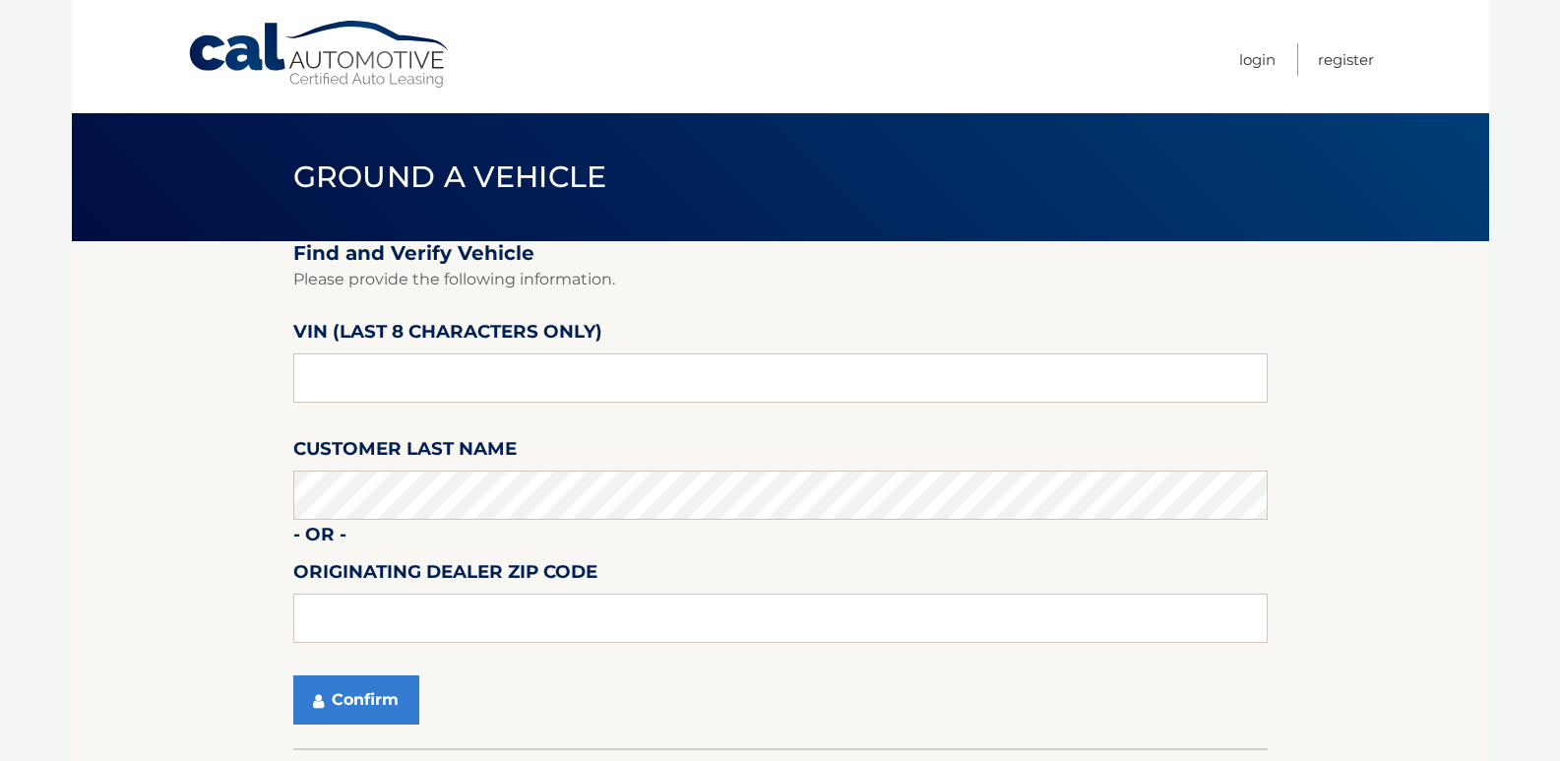
scroll to position [98, 0]
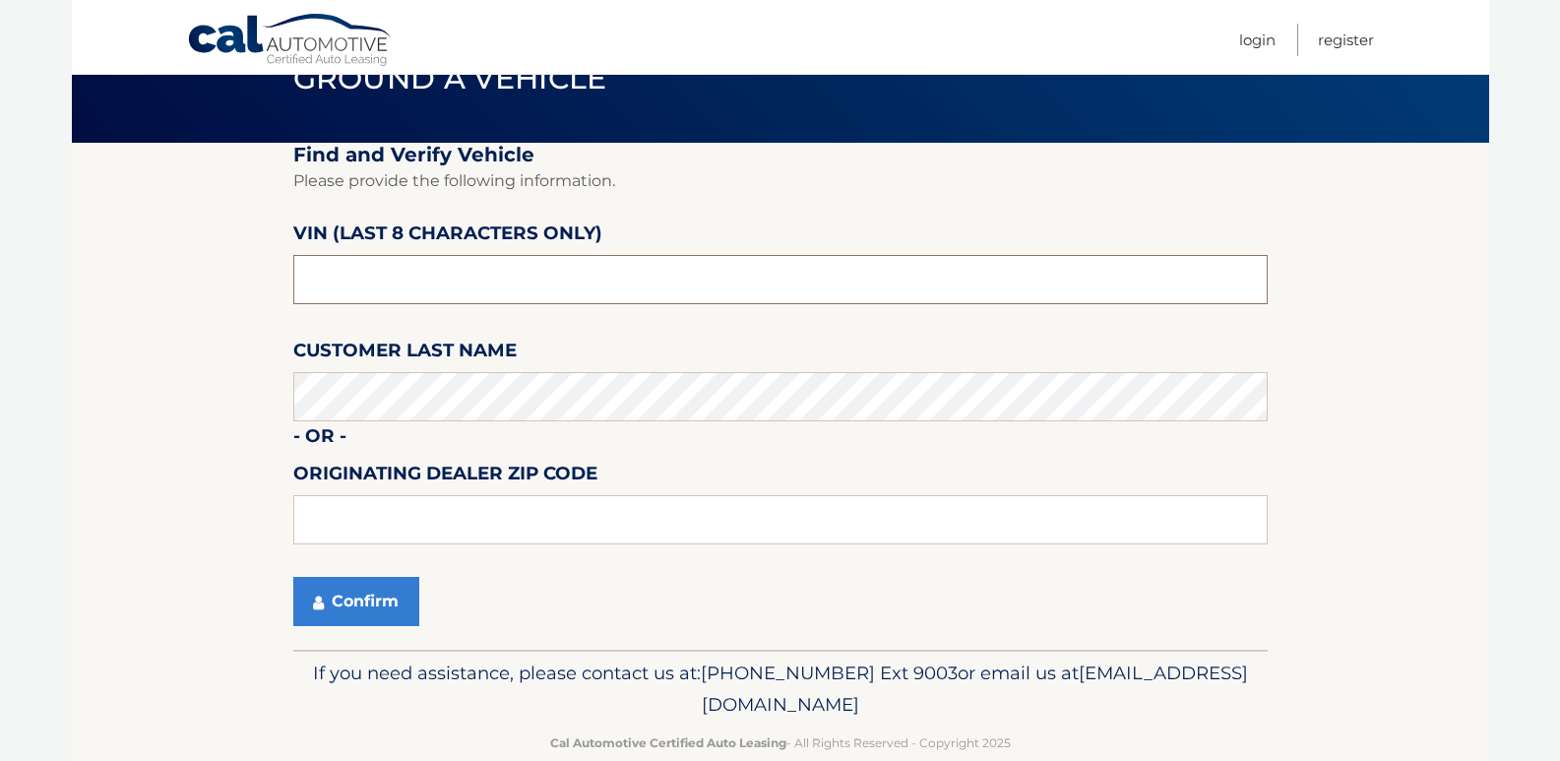
click at [396, 276] on input "text" at bounding box center [780, 279] width 974 height 49
type input "nc201615"
click at [336, 603] on button "Confirm" at bounding box center [356, 601] width 126 height 49
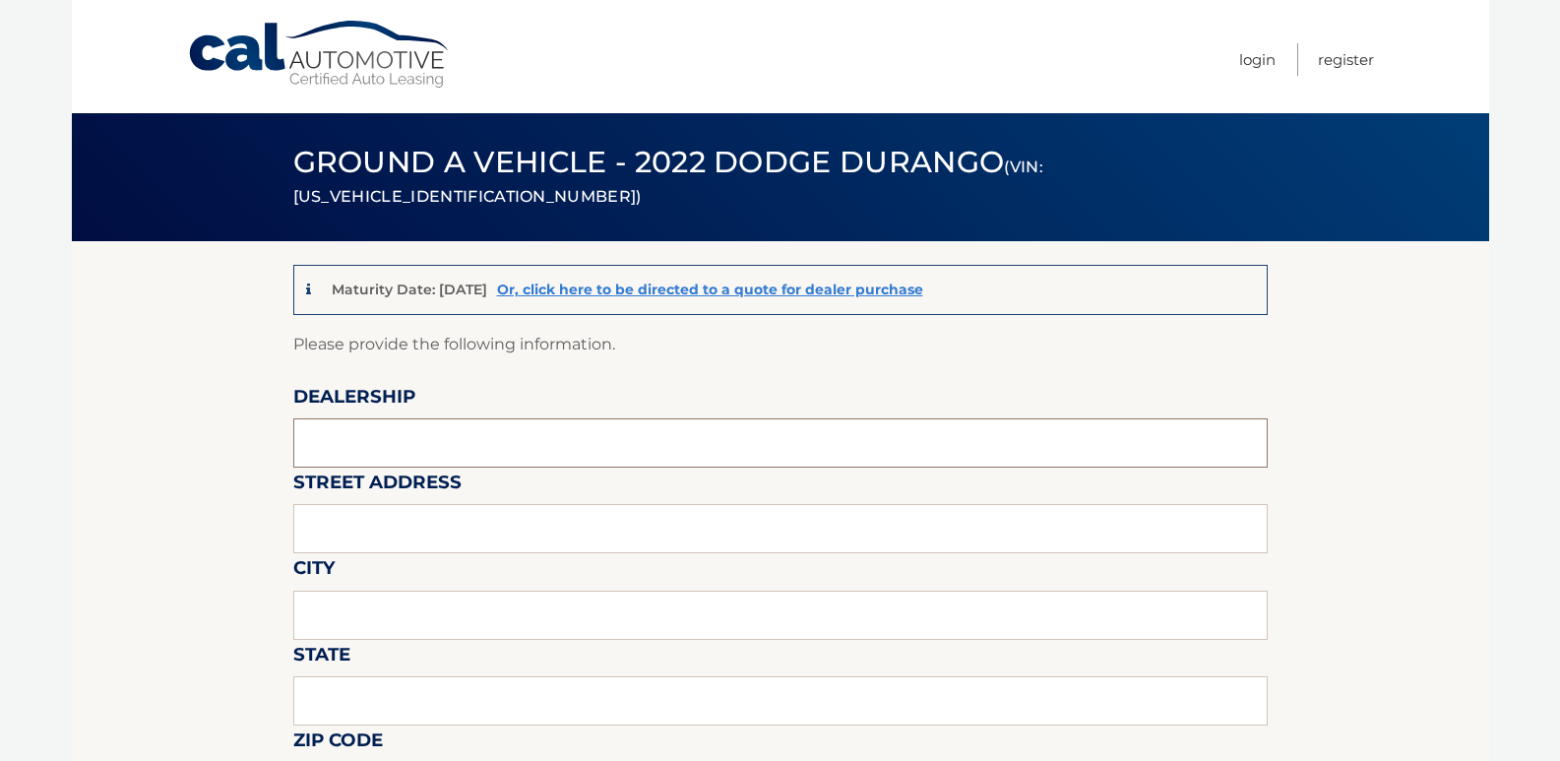
click at [366, 433] on input "text" at bounding box center [780, 442] width 974 height 49
type input "[PERSON_NAME] Dodge"
type input "481 ROUTE 46"
type input "[PERSON_NAME][GEOGRAPHIC_DATA]"
type input "[US_STATE]"
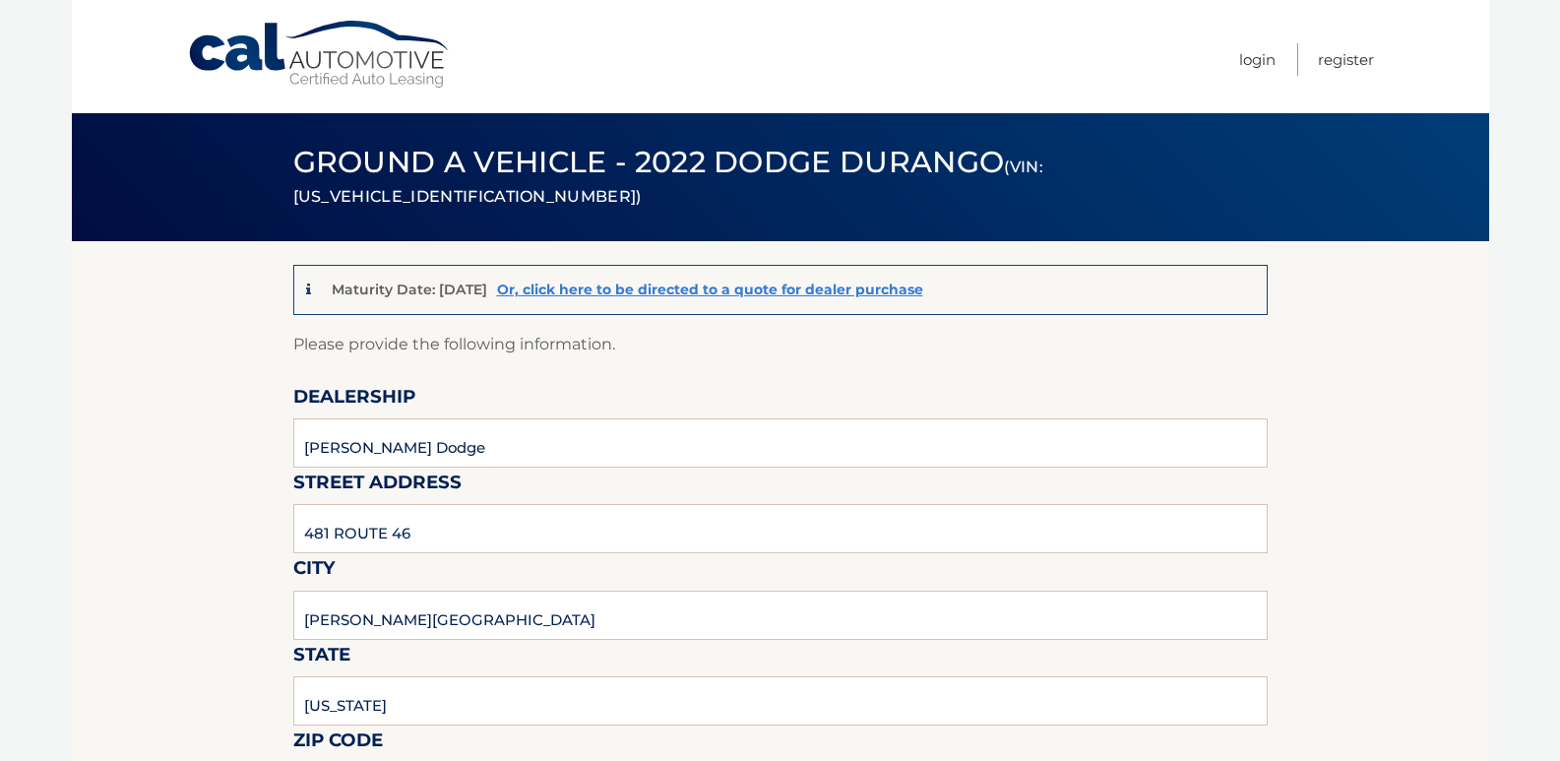
type input "07828"
type input "[PERSON_NAME]"
type input "9085003779"
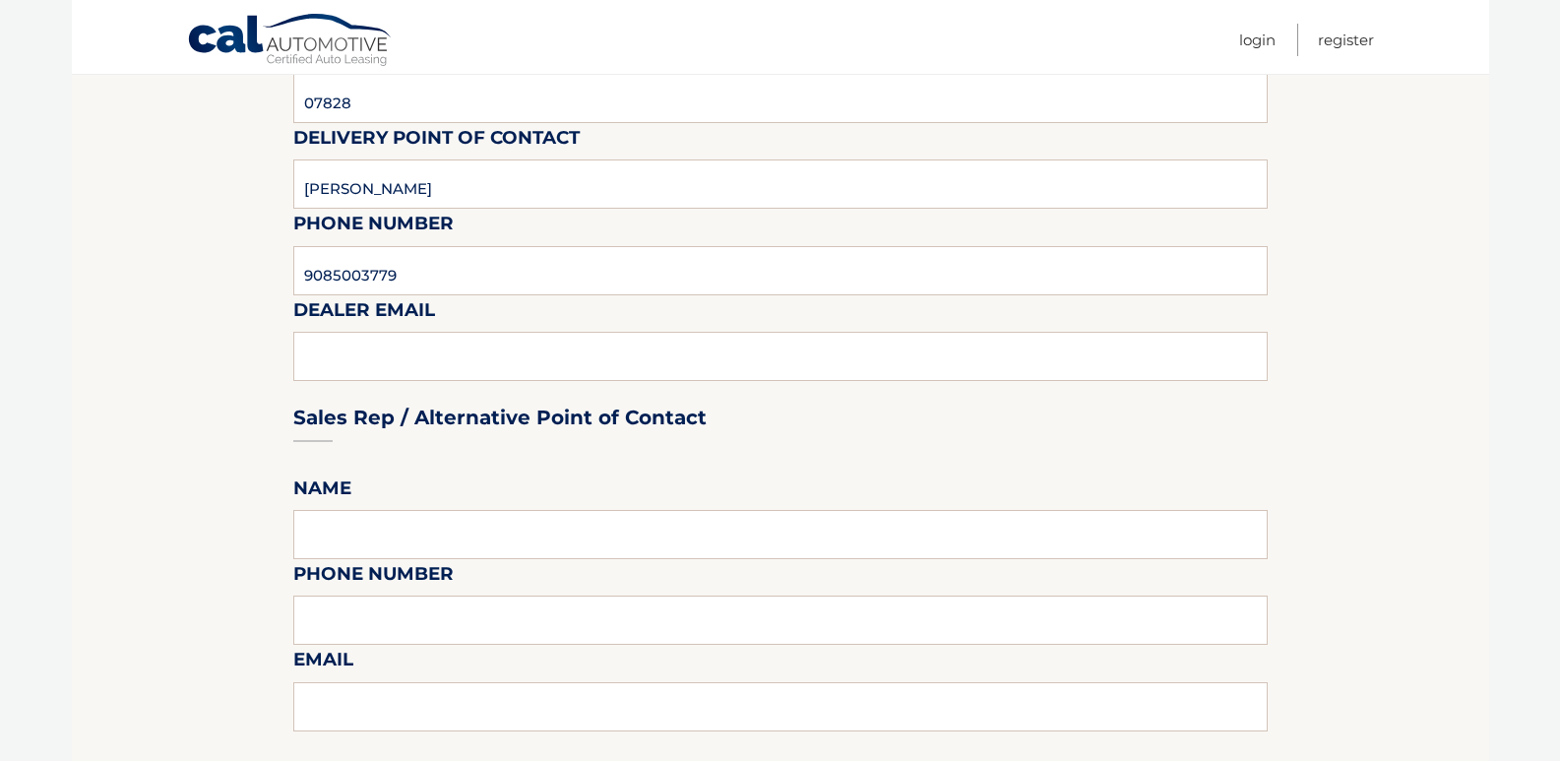
scroll to position [787, 0]
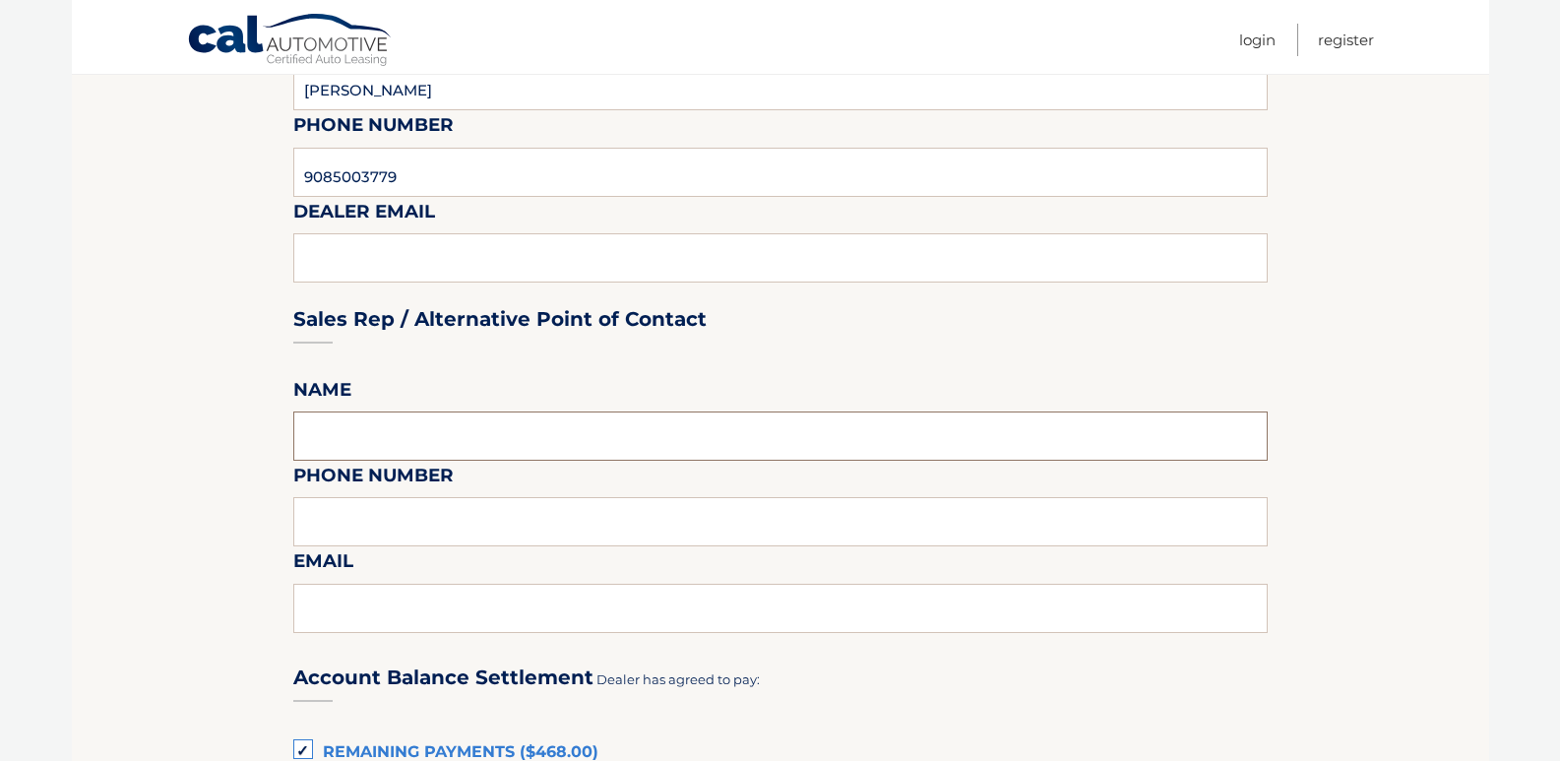
click at [377, 437] on input "text" at bounding box center [780, 435] width 974 height 49
type input "[PERSON_NAME]"
type input "9085003779"
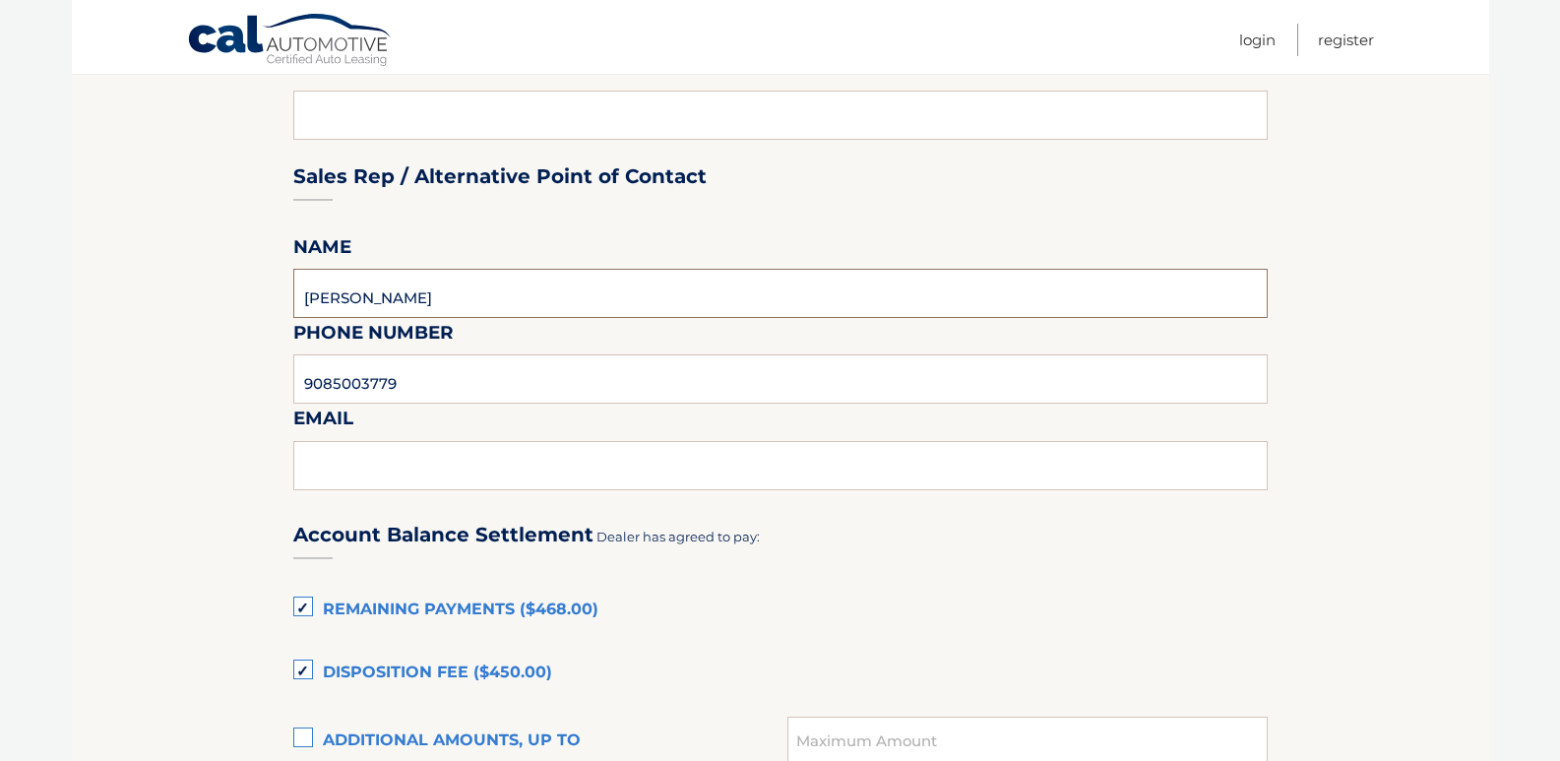
scroll to position [984, 0]
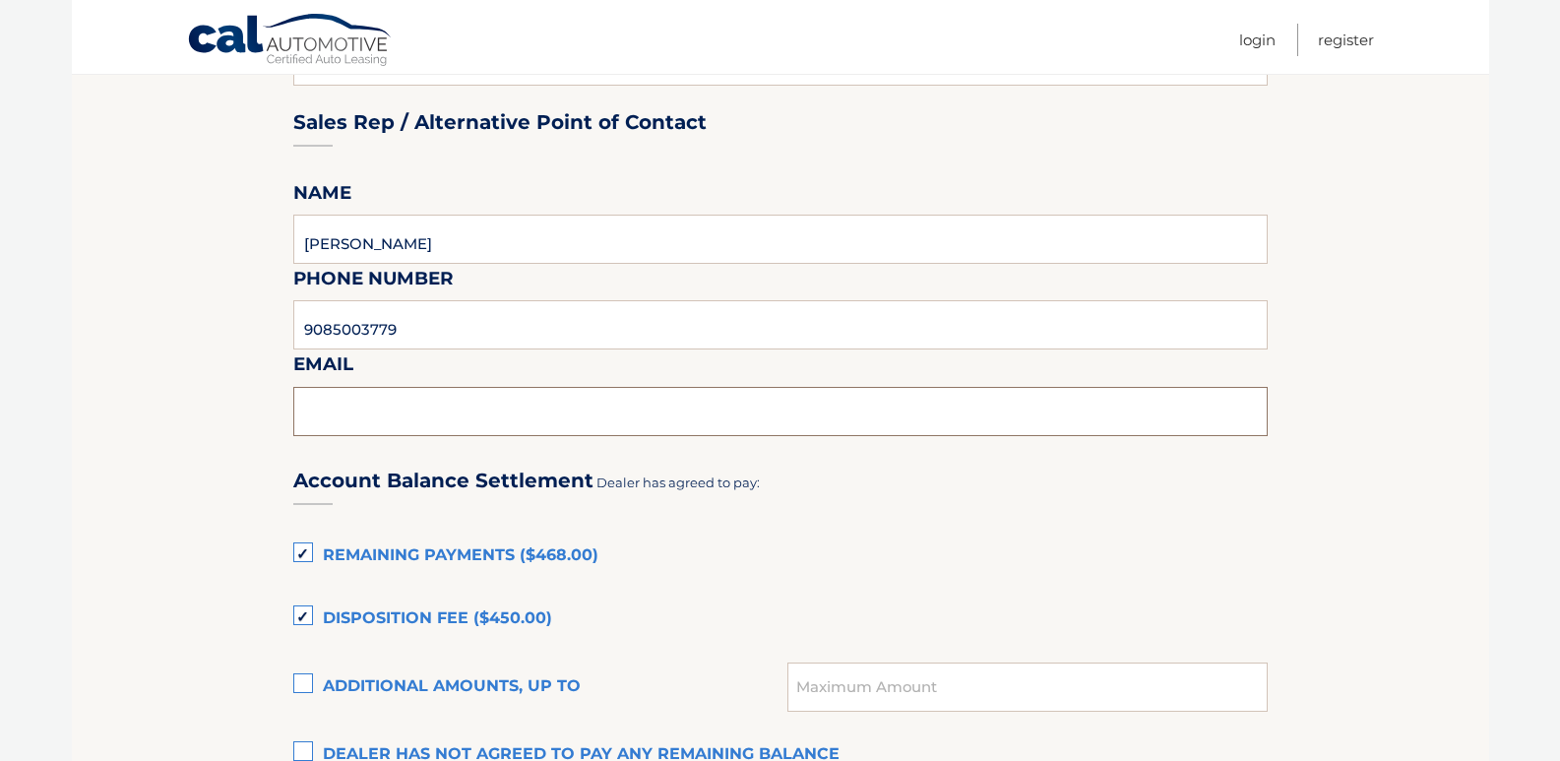
click at [326, 418] on input "text" at bounding box center [780, 411] width 974 height 49
type input "[PERSON_NAME][EMAIL_ADDRESS][DOMAIN_NAME]"
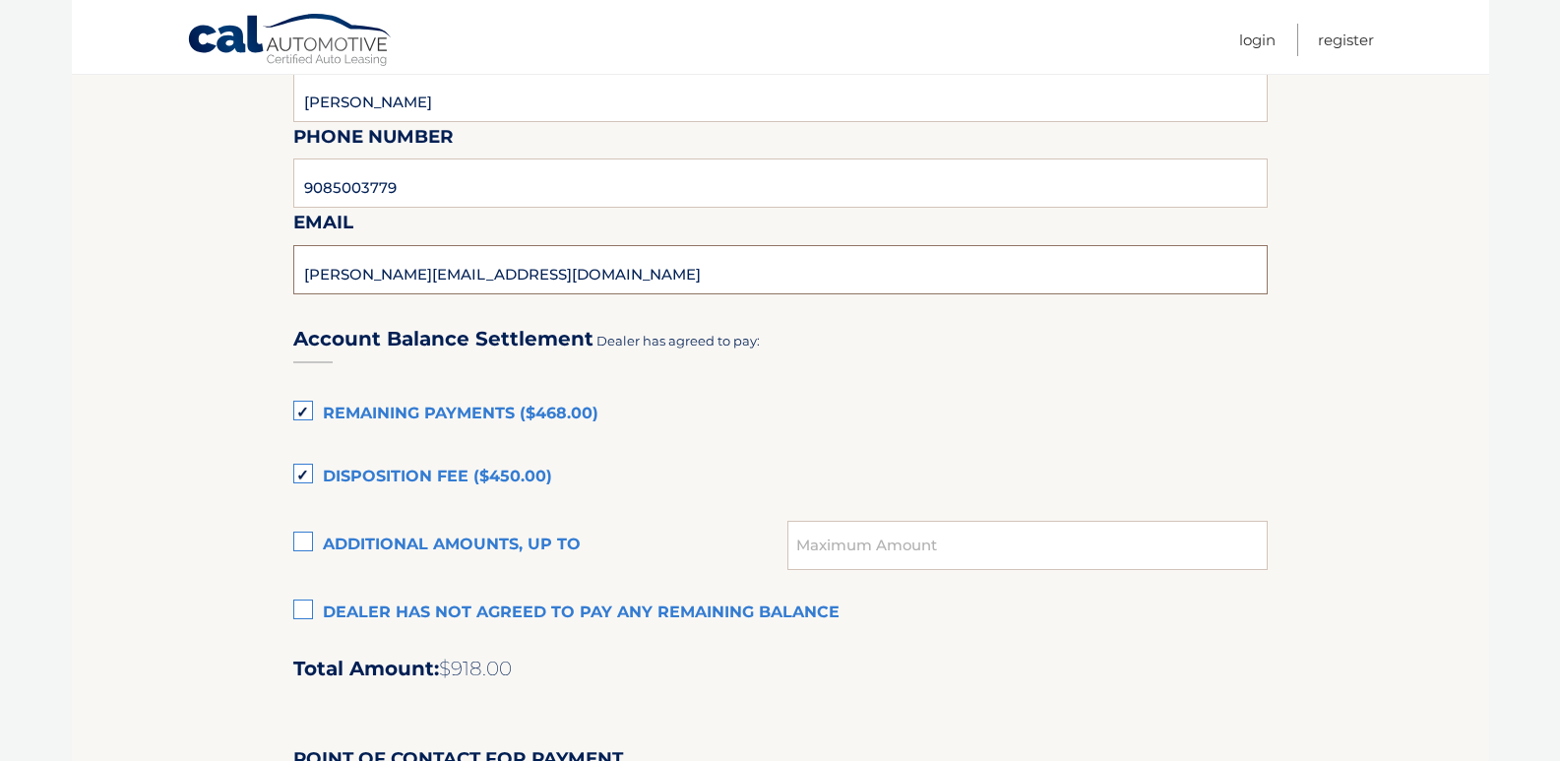
scroll to position [1181, 0]
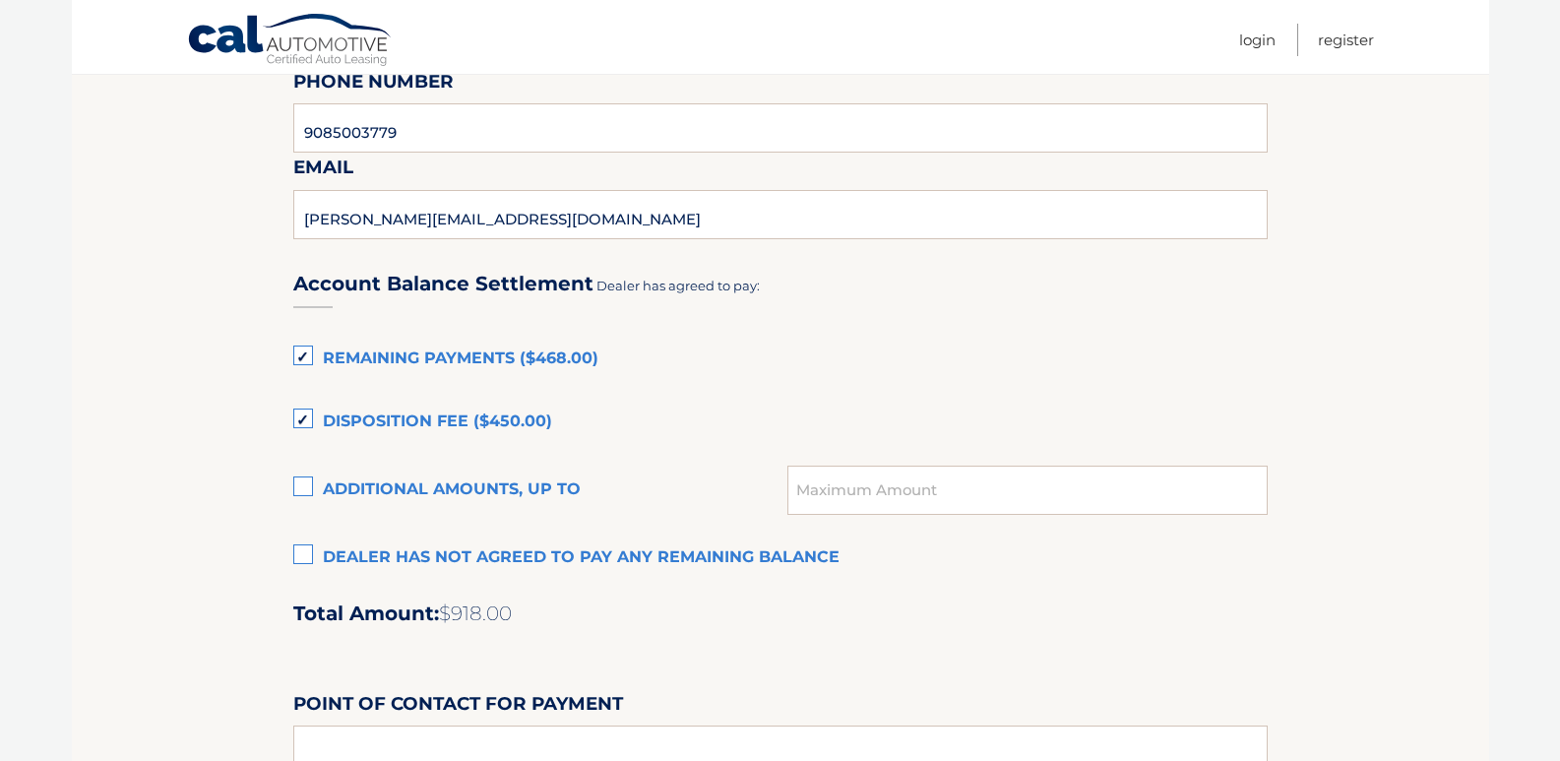
click at [301, 355] on label "Remaining Payments ($468.00)" at bounding box center [780, 359] width 974 height 39
click at [0, 0] on input "Remaining Payments ($468.00)" at bounding box center [0, 0] width 0 height 0
click at [299, 415] on label "Disposition Fee ($450.00)" at bounding box center [780, 421] width 974 height 39
click at [0, 0] on input "Disposition Fee ($450.00)" at bounding box center [0, 0] width 0 height 0
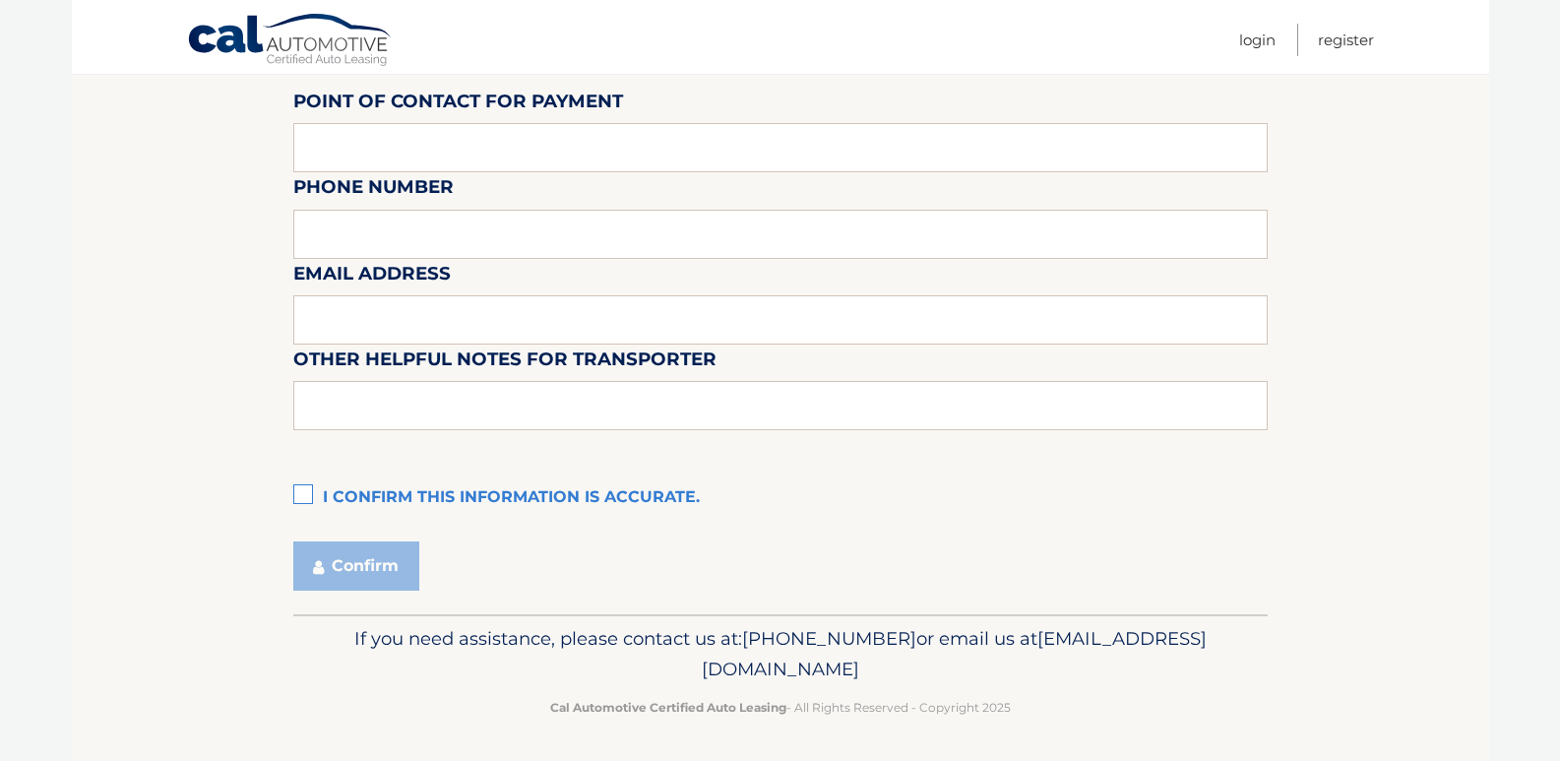
scroll to position [1786, 0]
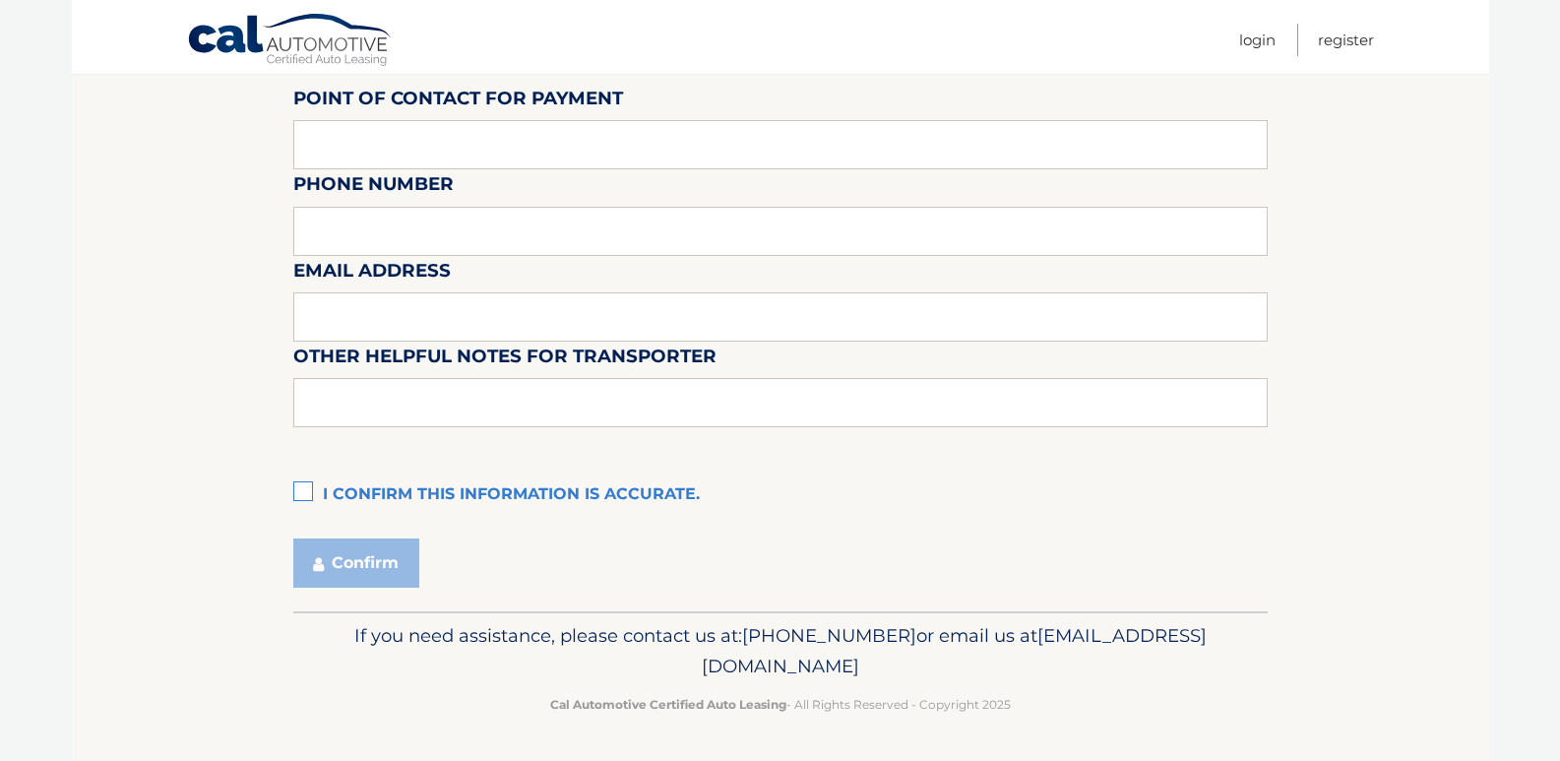
click at [310, 495] on label "I confirm this information is accurate." at bounding box center [780, 494] width 974 height 39
click at [0, 0] on input "I confirm this information is accurate." at bounding box center [0, 0] width 0 height 0
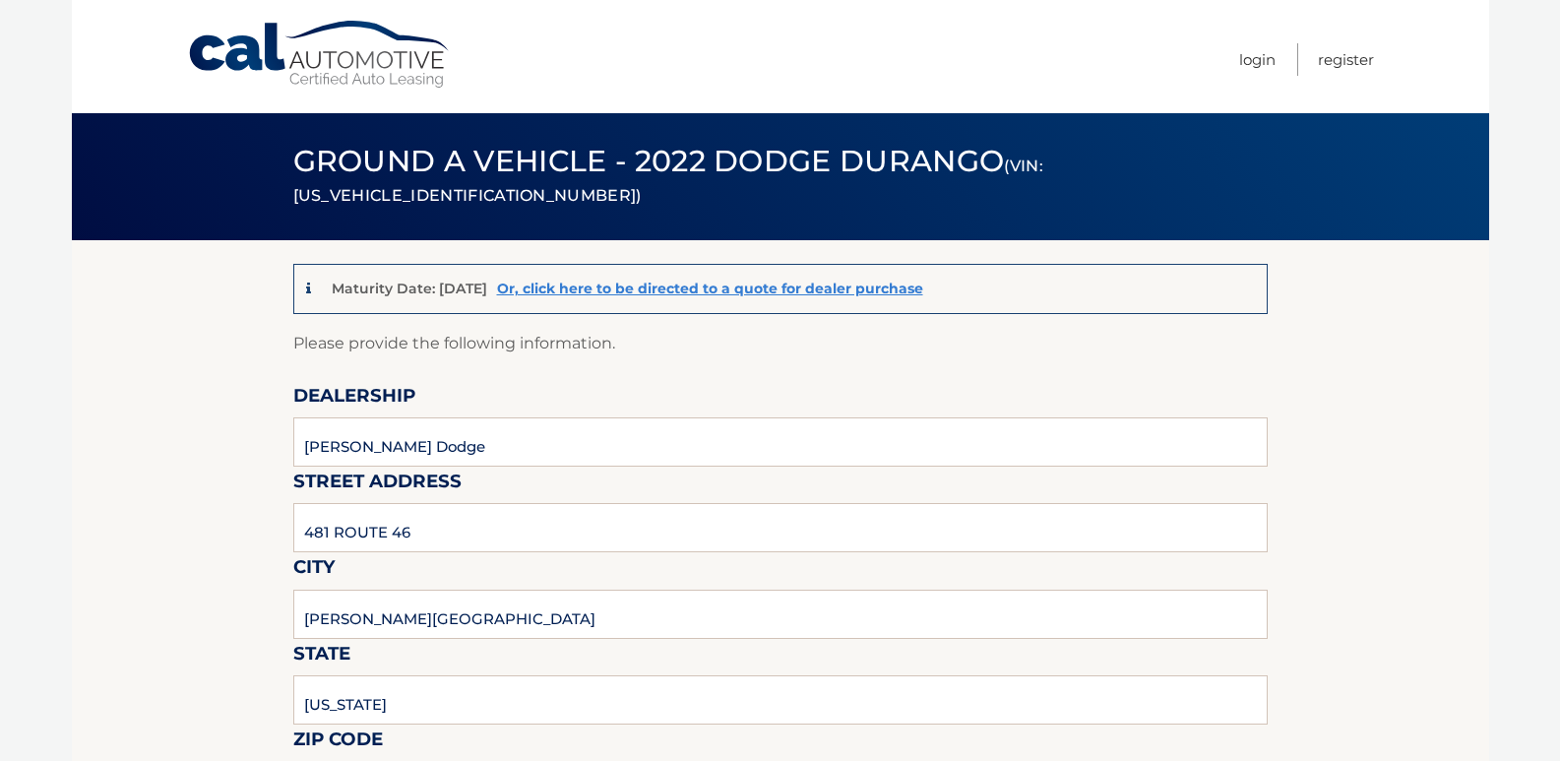
scroll to position [0, 0]
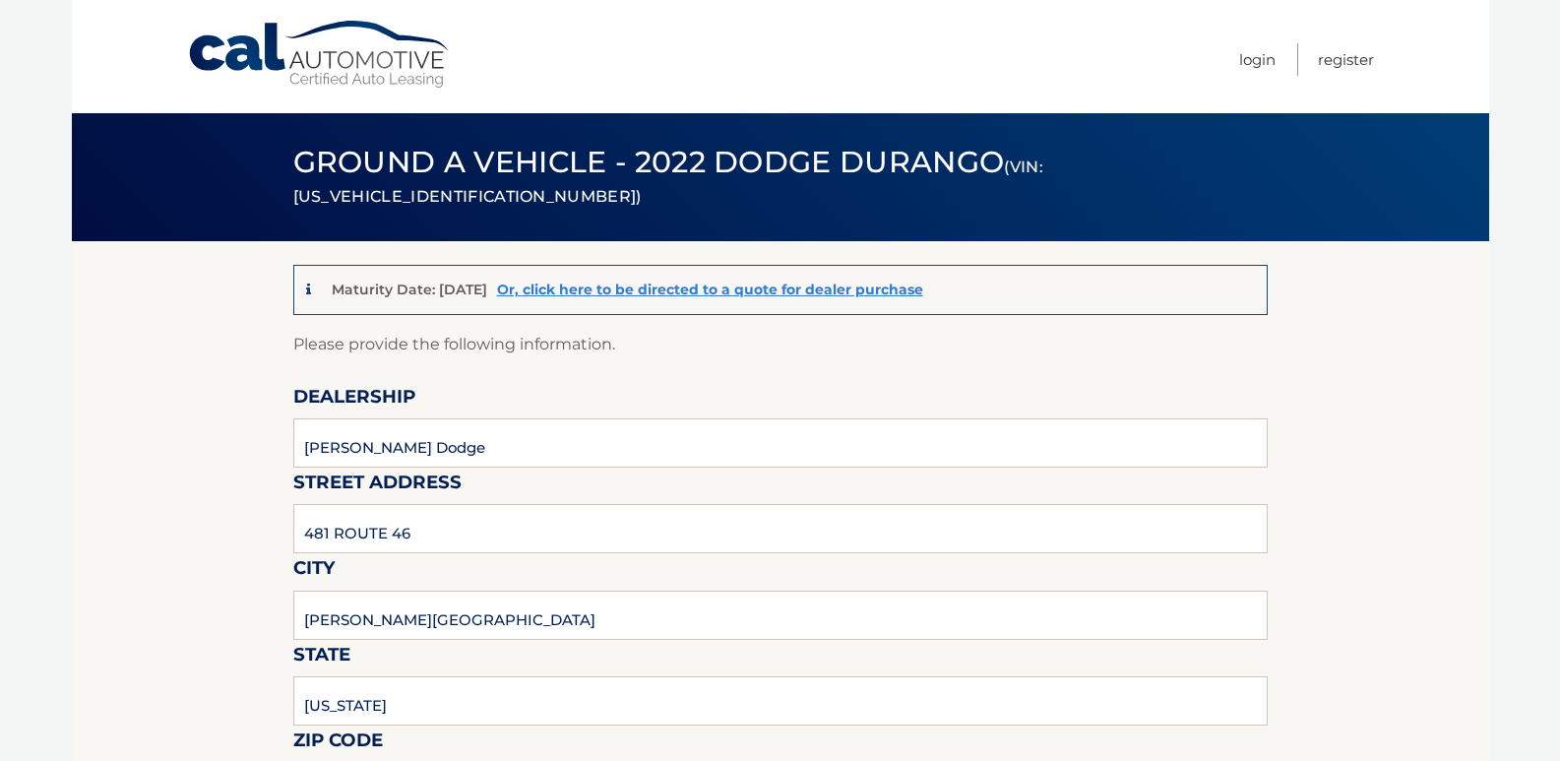
click at [840, 50] on nav "Menu Login Register" at bounding box center [920, 56] width 905 height 113
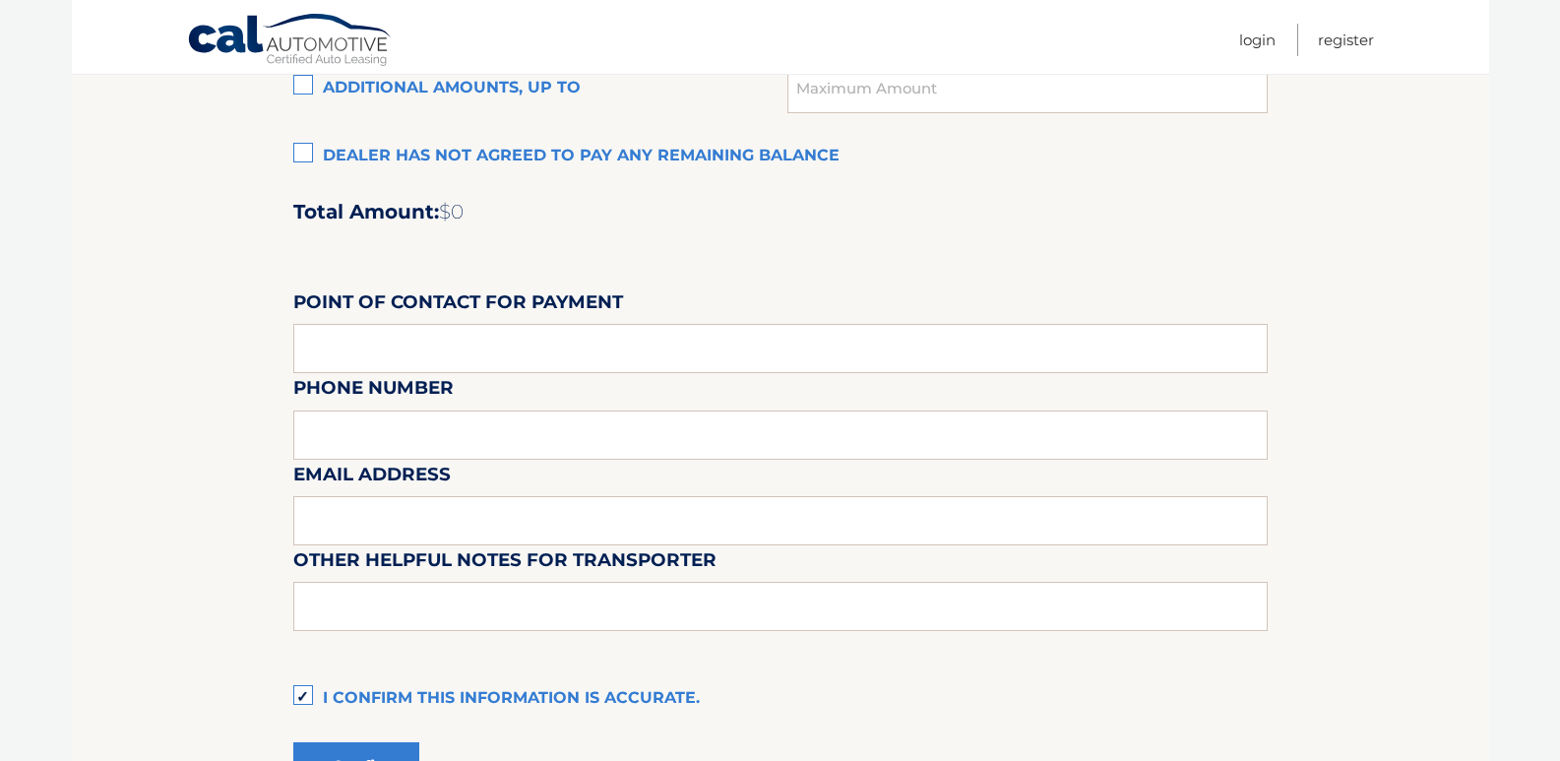
scroll to position [1786, 0]
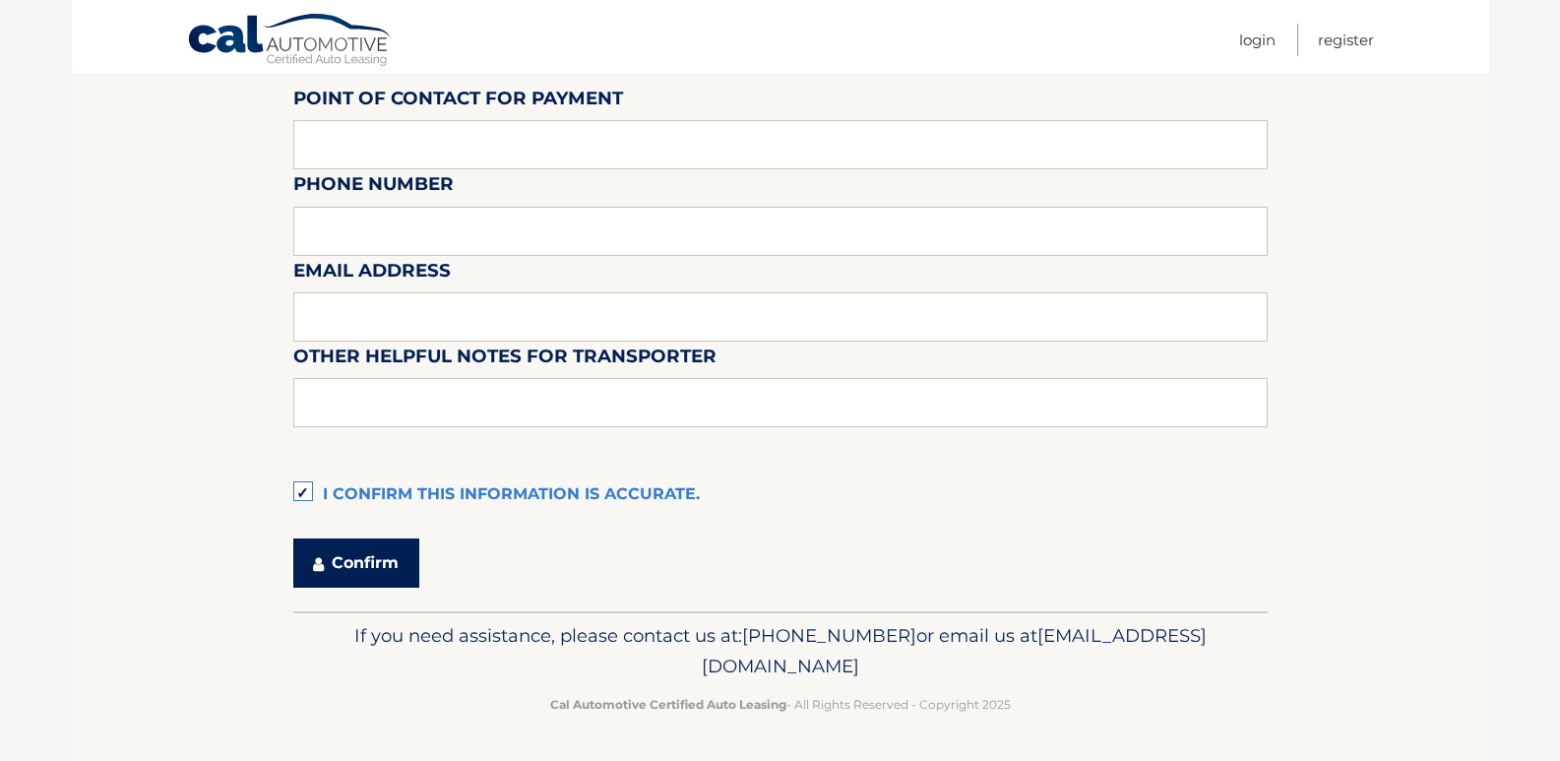
click at [360, 569] on button "Confirm" at bounding box center [356, 562] width 126 height 49
click at [309, 488] on label "I confirm this information is accurate." at bounding box center [780, 494] width 974 height 39
click at [0, 0] on input "I confirm this information is accurate." at bounding box center [0, 0] width 0 height 0
click at [309, 488] on label "I confirm this information is accurate." at bounding box center [780, 494] width 974 height 39
click at [0, 0] on input "I confirm this information is accurate." at bounding box center [0, 0] width 0 height 0
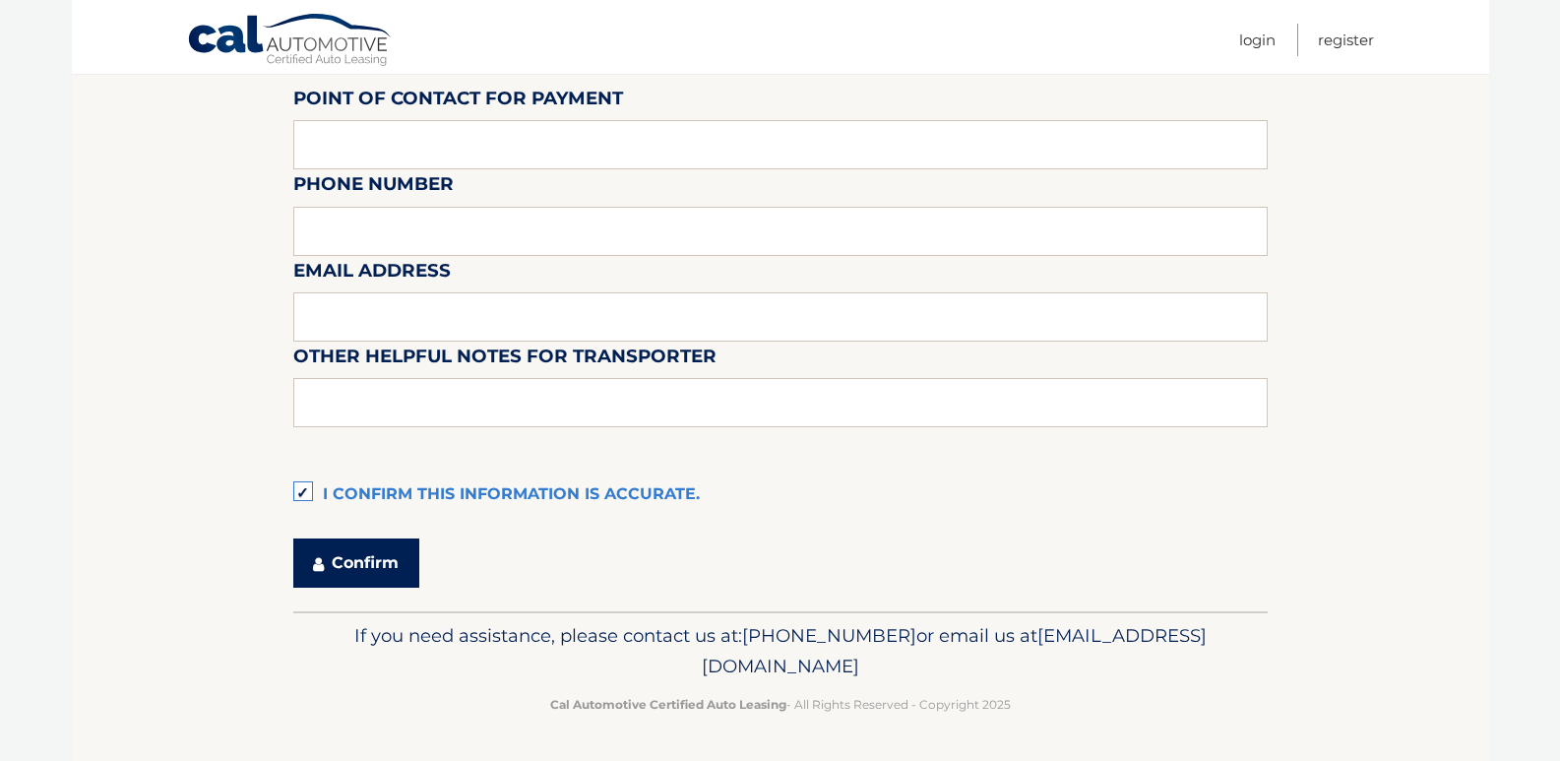
click at [349, 560] on button "Confirm" at bounding box center [356, 562] width 126 height 49
click at [301, 492] on label "I confirm this information is accurate." at bounding box center [780, 494] width 974 height 39
click at [0, 0] on input "I confirm this information is accurate." at bounding box center [0, 0] width 0 height 0
click at [301, 492] on label "I confirm this information is accurate." at bounding box center [780, 494] width 974 height 39
click at [0, 0] on input "I confirm this information is accurate." at bounding box center [0, 0] width 0 height 0
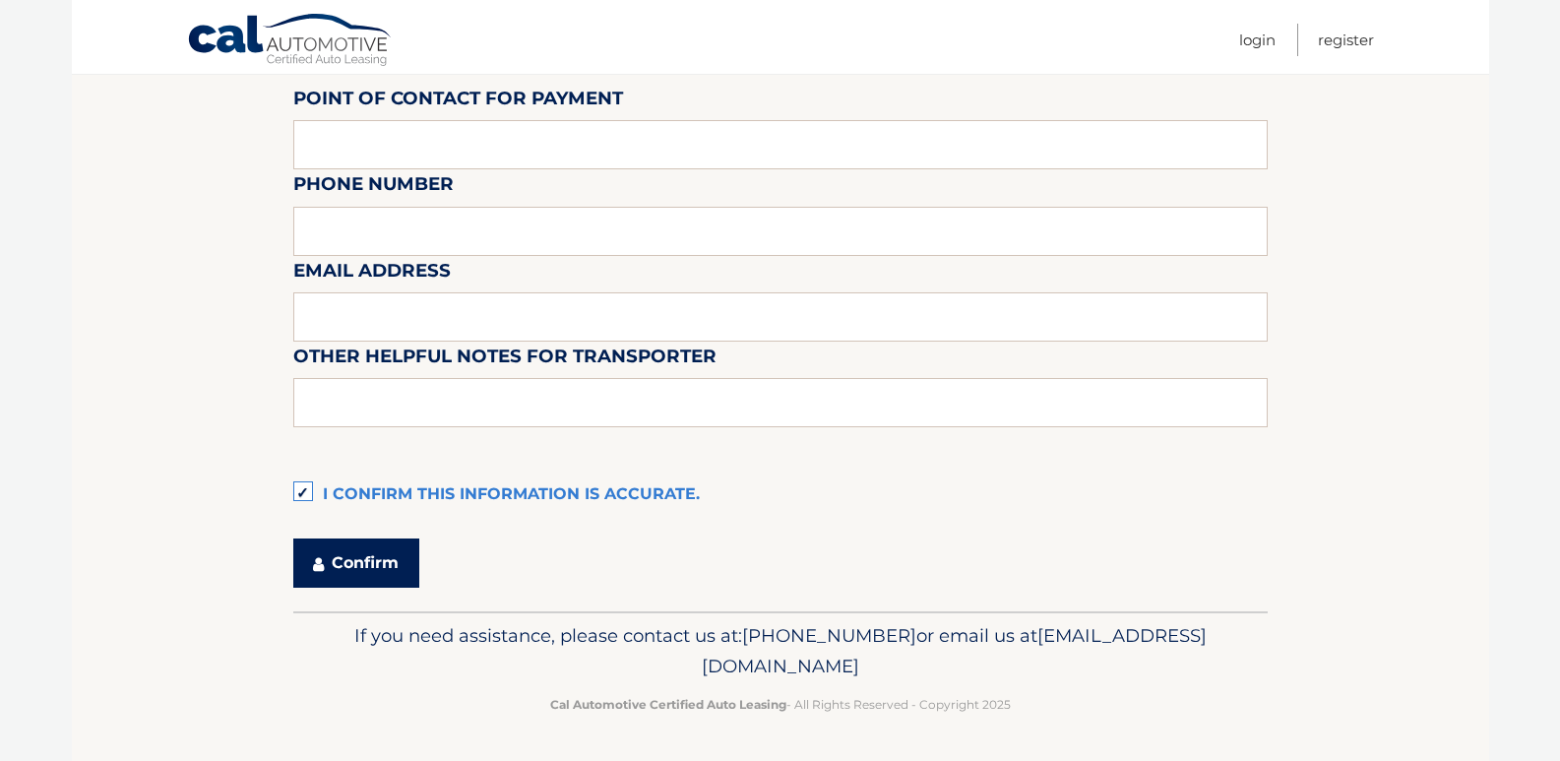
click at [342, 558] on button "Confirm" at bounding box center [356, 562] width 126 height 49
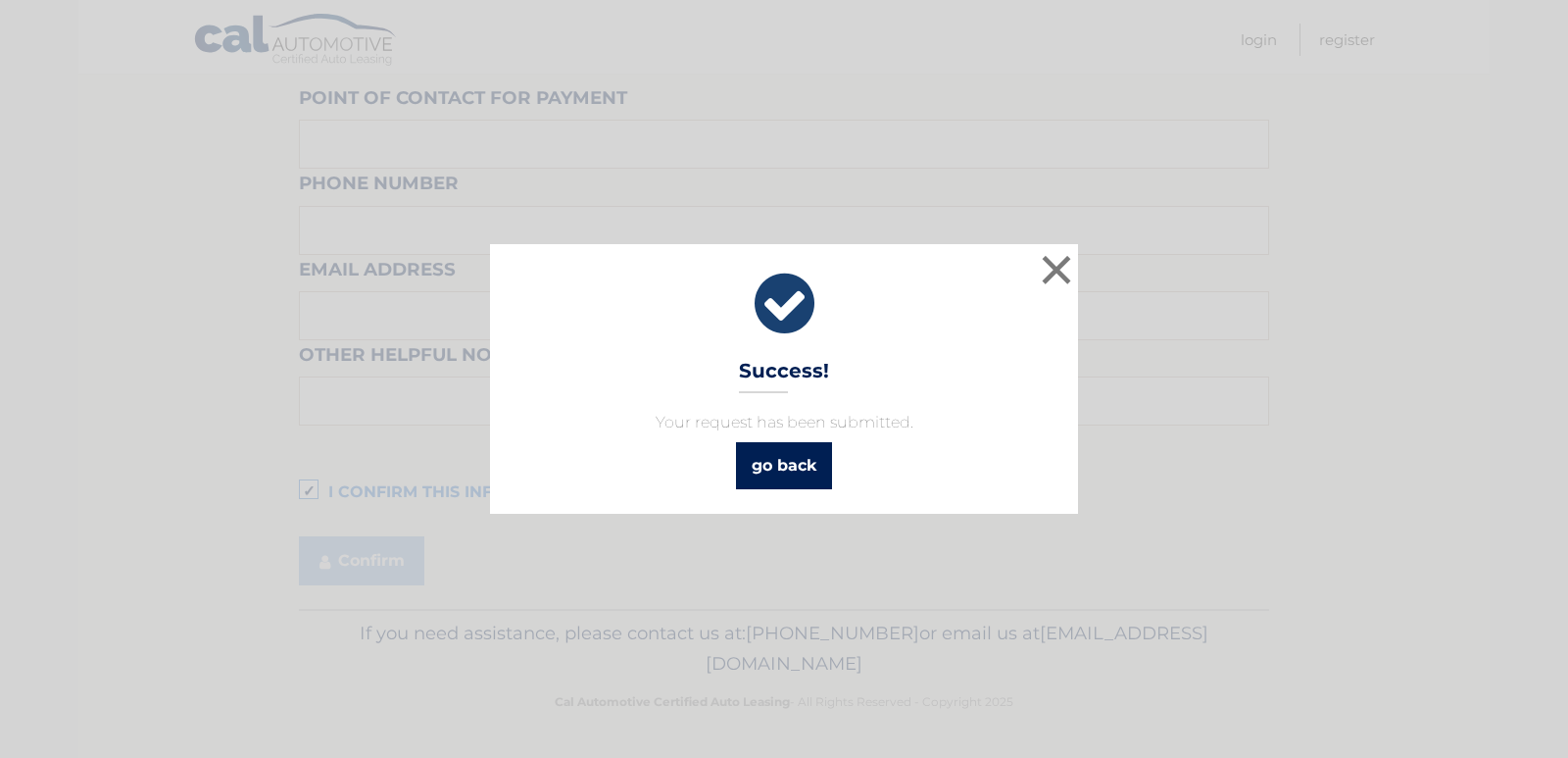
click at [794, 462] on link "go back" at bounding box center [784, 465] width 96 height 47
